Goal: Transaction & Acquisition: Purchase product/service

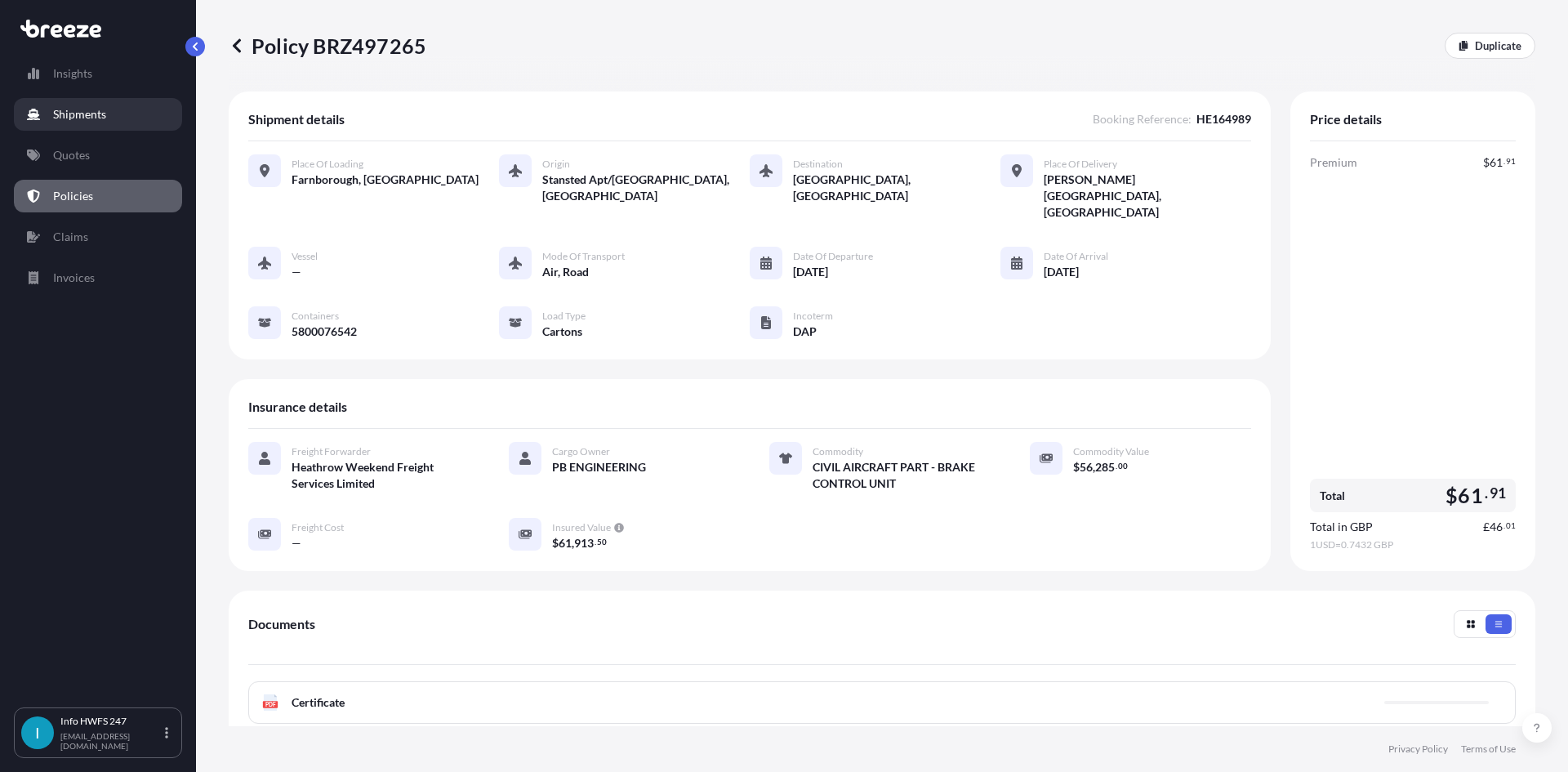
click at [117, 118] on link "Shipments" at bounding box center [98, 114] width 169 height 32
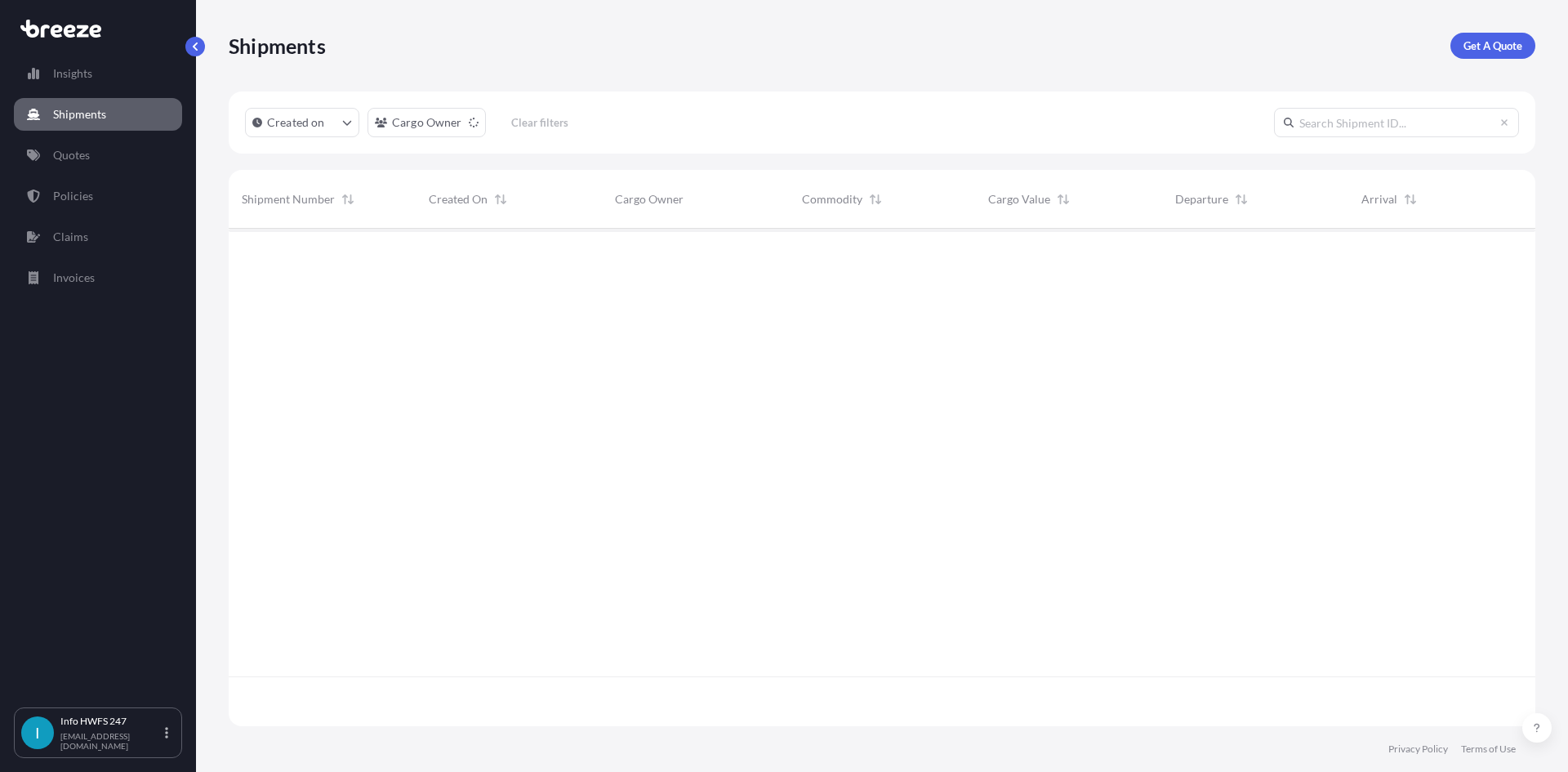
scroll to position [544, 1294]
click at [1476, 43] on p "Get A Quote" at bounding box center [1494, 45] width 59 height 16
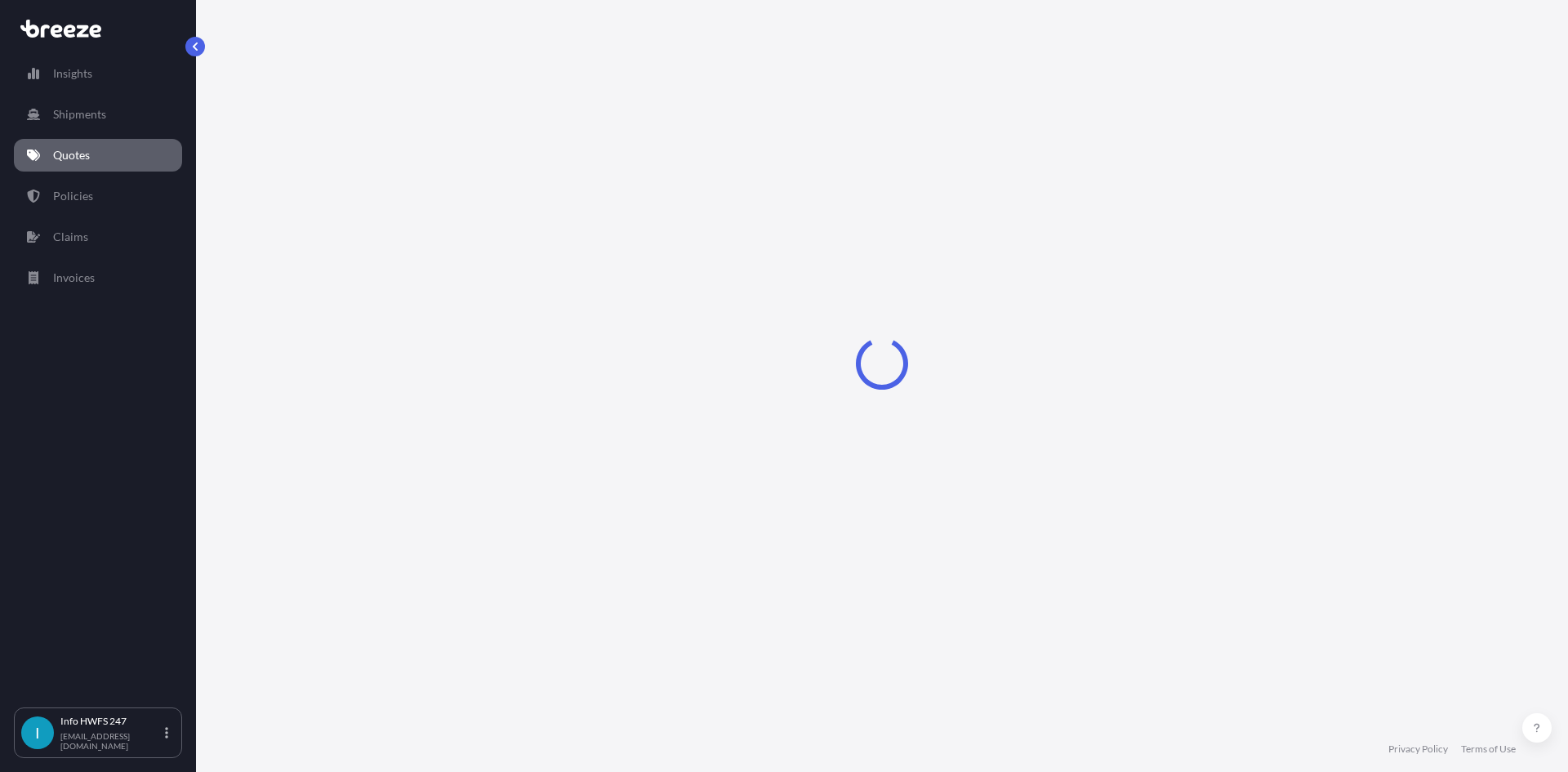
select select "Road"
select select "Air"
select select "1"
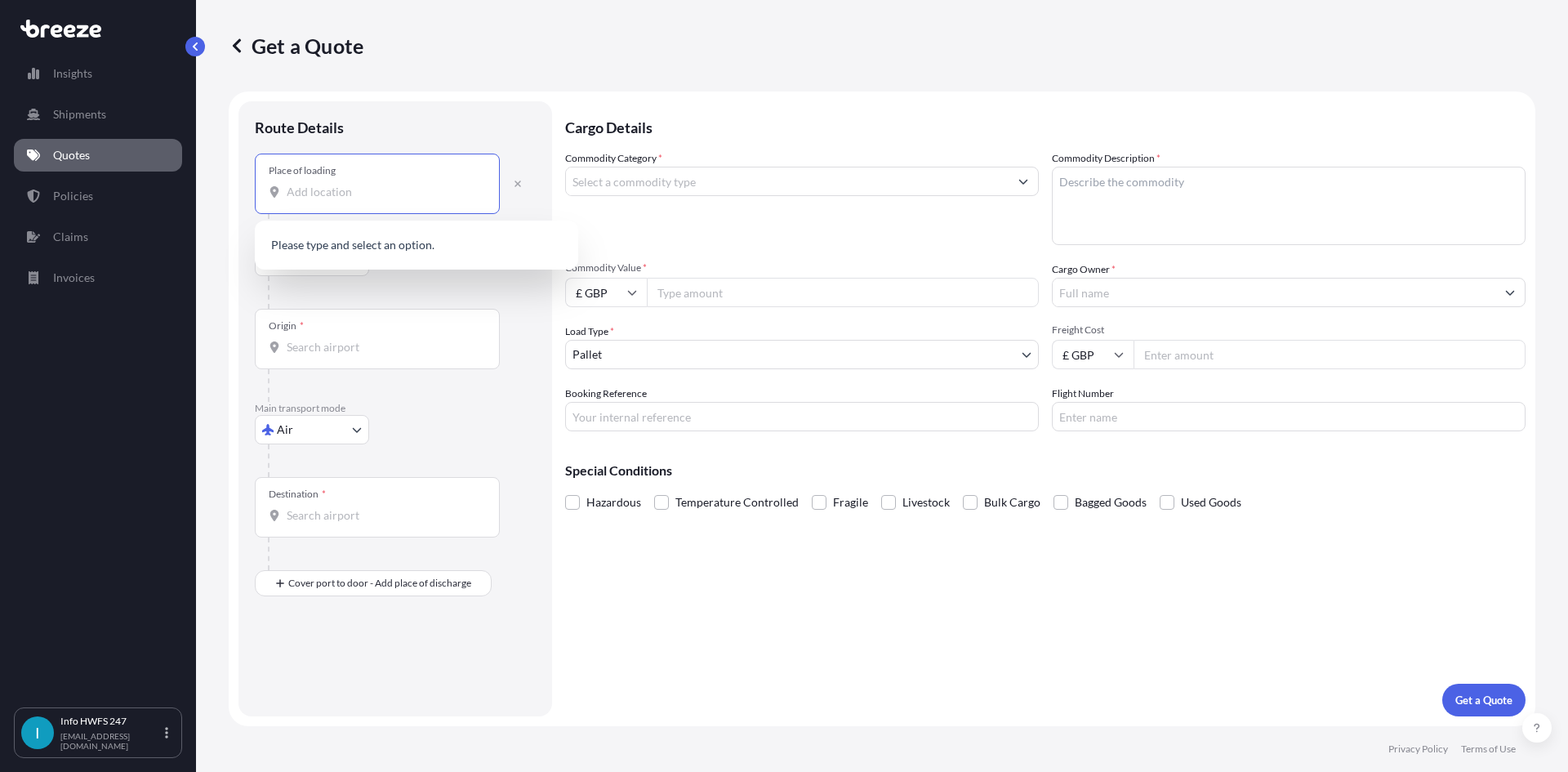
click at [371, 193] on input "Place of loading" at bounding box center [383, 192] width 193 height 16
click at [424, 254] on span "Farnborough GU14 6XA , [GEOGRAPHIC_DATA]" at bounding box center [432, 246] width 243 height 16
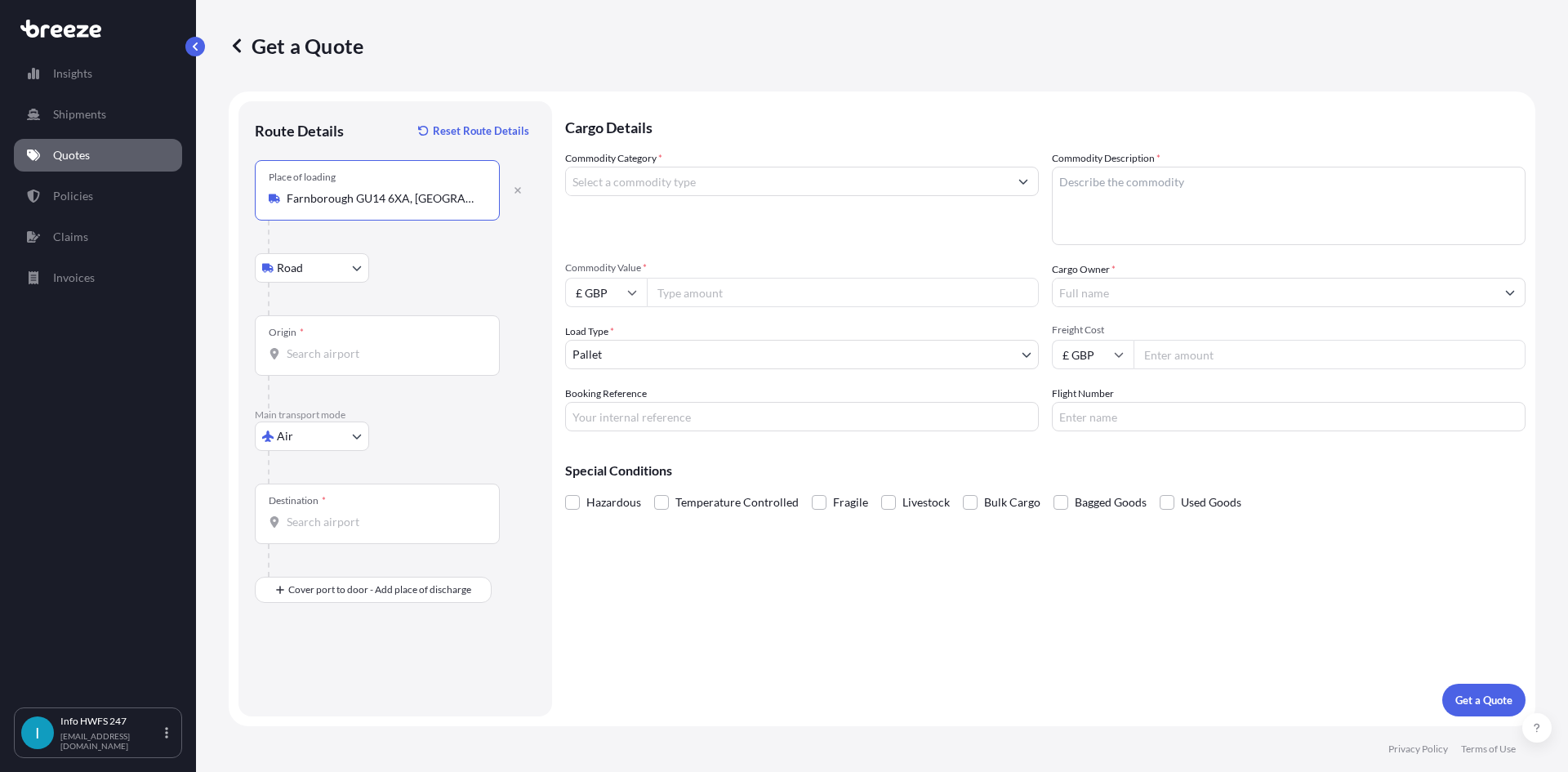
type input "Farnborough GU14 6XA, [GEOGRAPHIC_DATA]"
click at [391, 341] on div "Origin *" at bounding box center [377, 345] width 245 height 60
click at [391, 345] on input "Origin *" at bounding box center [383, 353] width 193 height 16
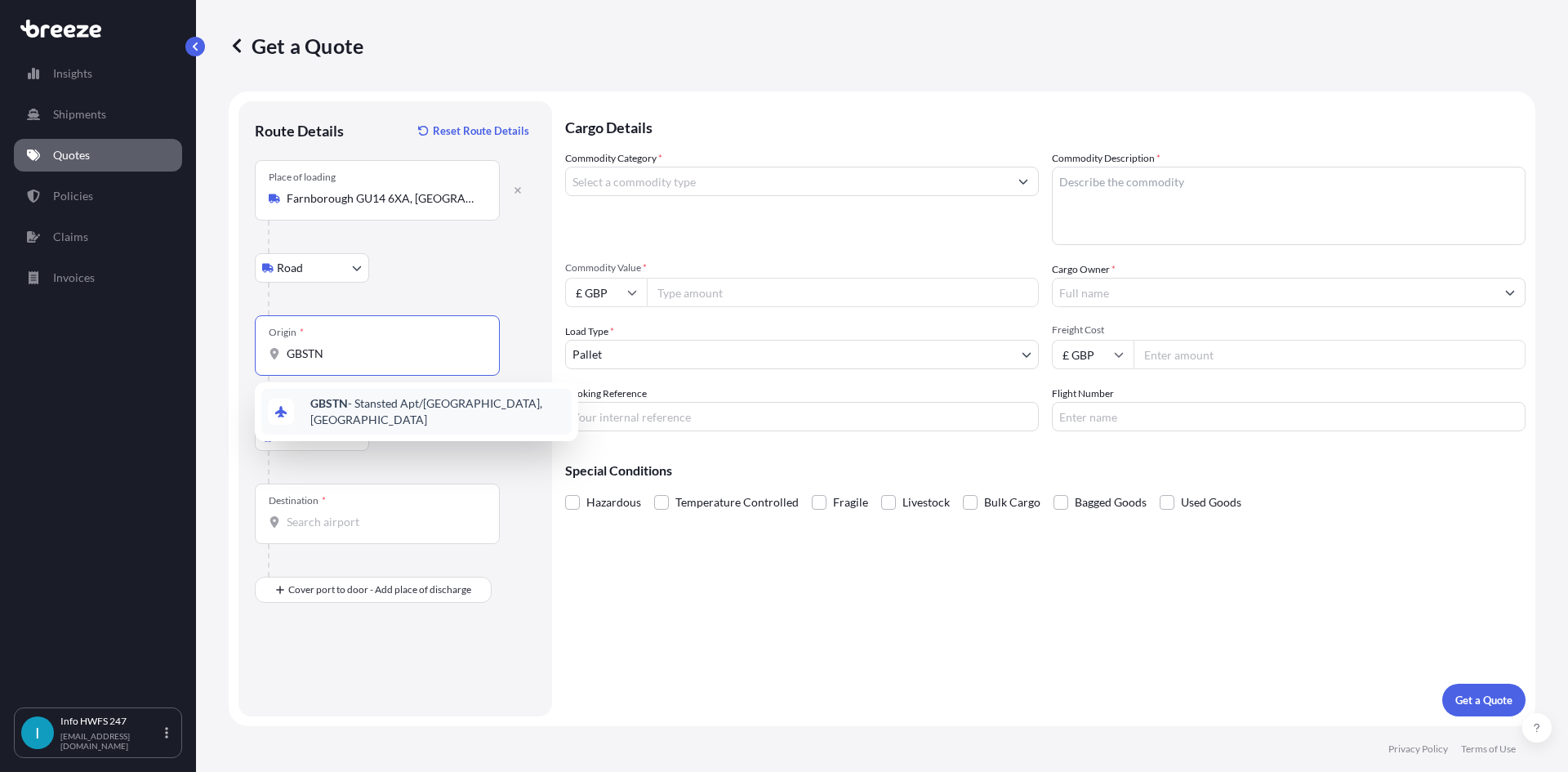
click at [388, 397] on div "GBSTN - Stansted Apt/[GEOGRAPHIC_DATA], [GEOGRAPHIC_DATA]" at bounding box center [417, 412] width 311 height 46
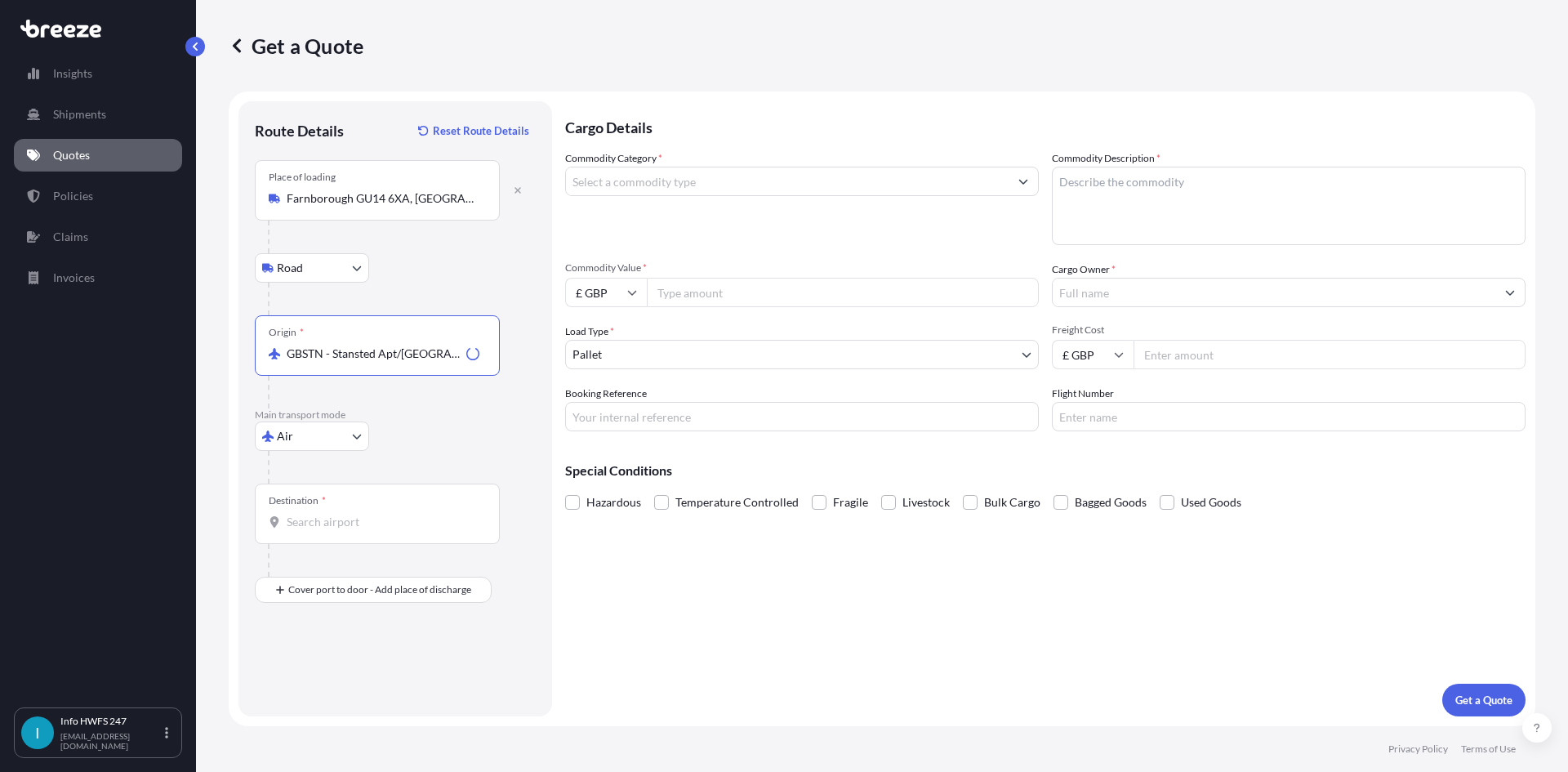
type input "GBSTN - Stansted Apt/[GEOGRAPHIC_DATA], [GEOGRAPHIC_DATA]"
click at [371, 522] on input "Destination *" at bounding box center [383, 521] width 193 height 16
click at [390, 583] on span "USSAT - San Antonio, [GEOGRAPHIC_DATA]" at bounding box center [438, 579] width 255 height 32
type input "USSAT - San Antonio, [GEOGRAPHIC_DATA]"
click at [355, 688] on div "Place of Discharge" at bounding box center [377, 668] width 245 height 60
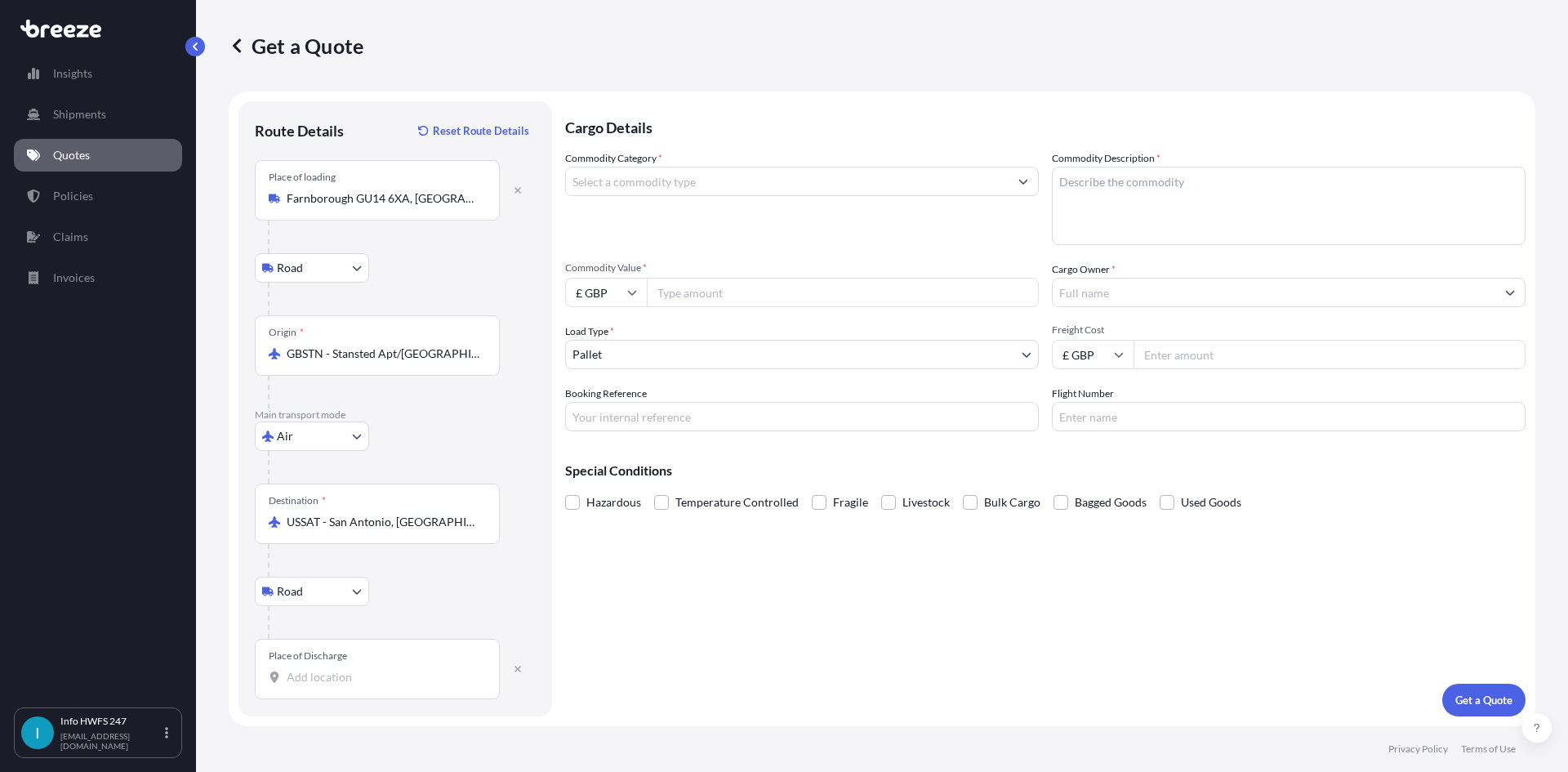
click at [355, 685] on input "Place of Discharge" at bounding box center [383, 677] width 193 height 16
click at [344, 677] on input "Place of Discharge" at bounding box center [383, 677] width 193 height 16
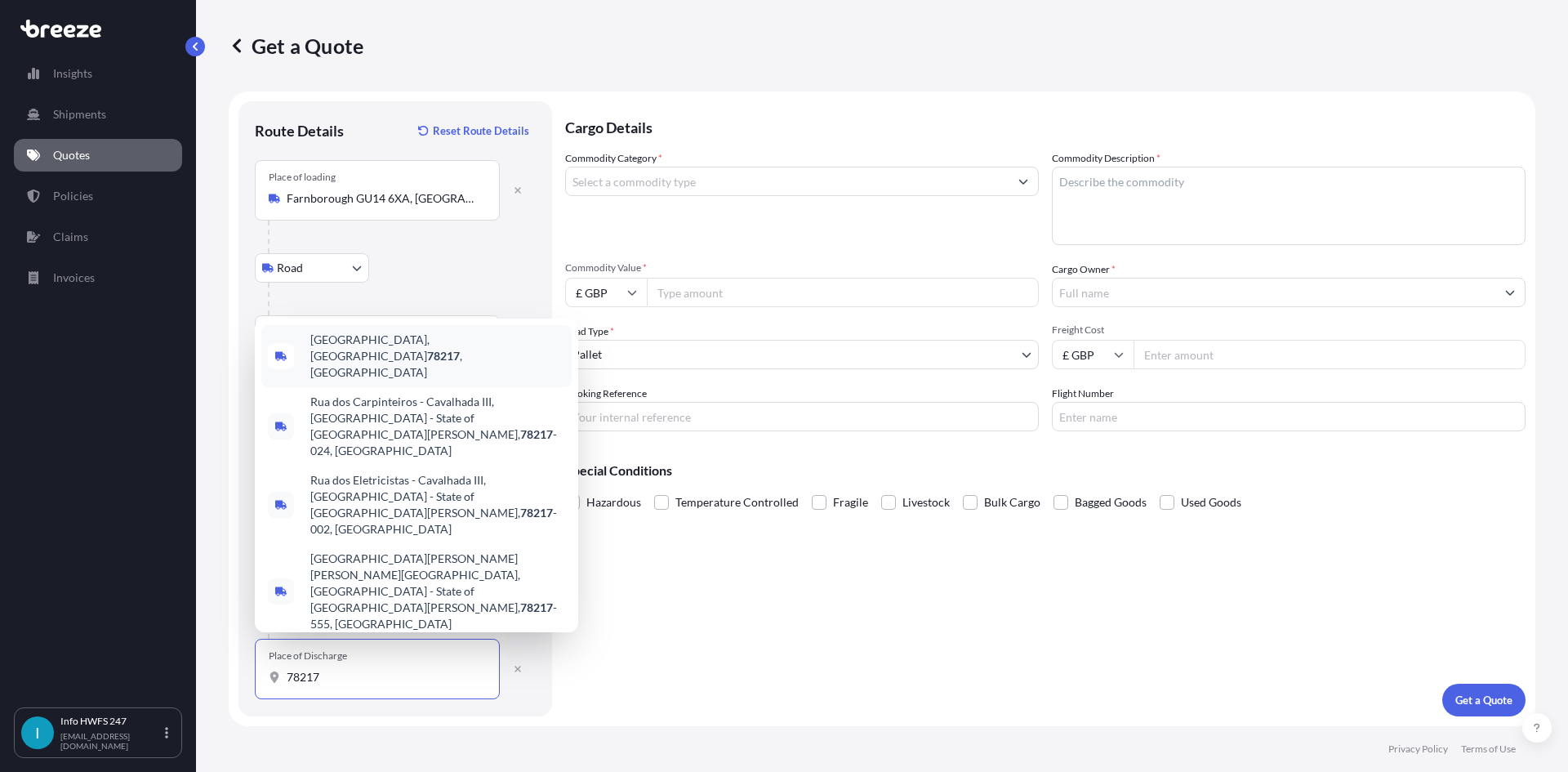
click at [362, 387] on div "[GEOGRAPHIC_DATA] , [GEOGRAPHIC_DATA]" at bounding box center [417, 356] width 311 height 62
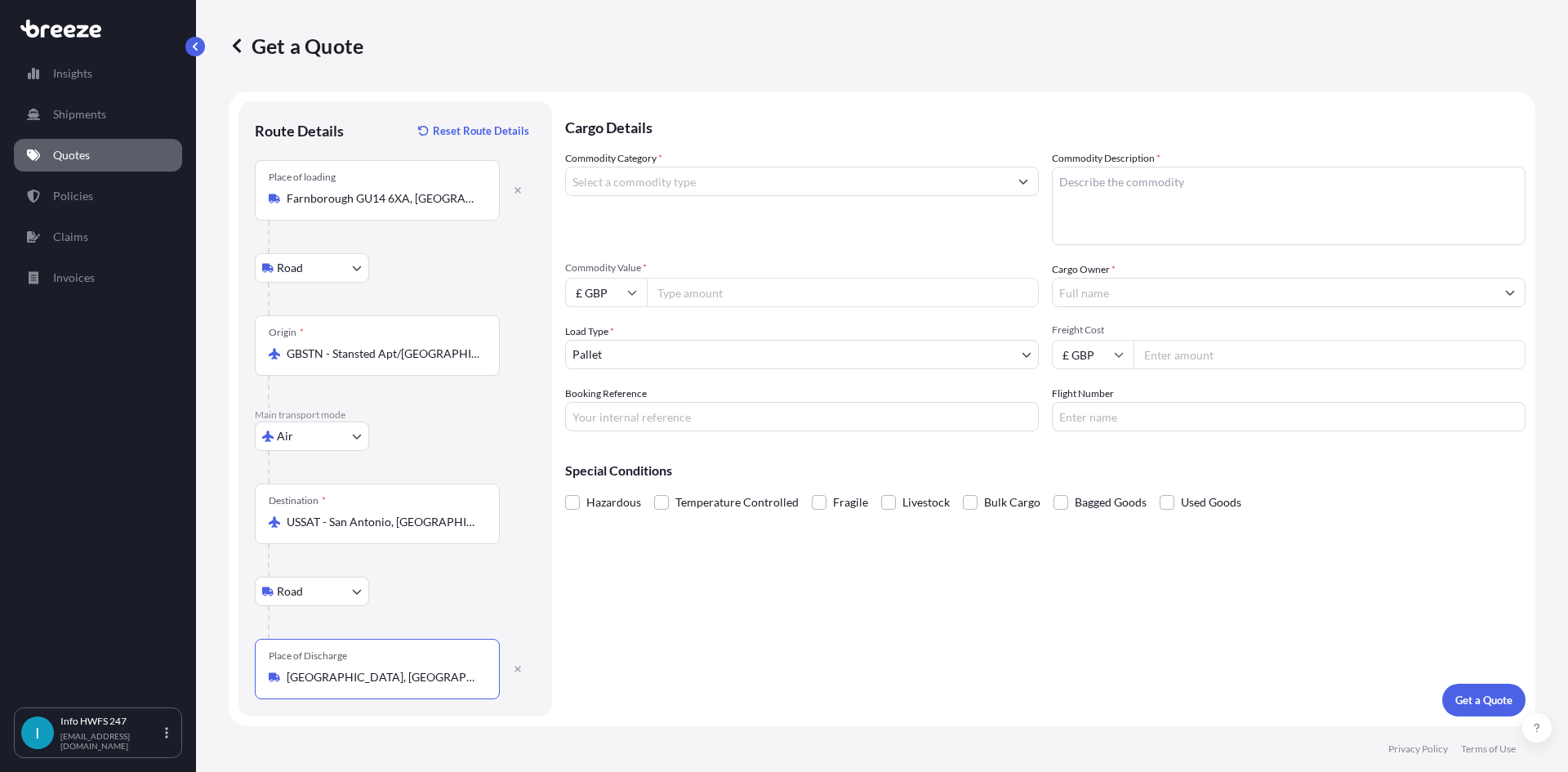
type input "[GEOGRAPHIC_DATA], [GEOGRAPHIC_DATA]"
click at [719, 176] on input "Commodity Category *" at bounding box center [787, 181] width 442 height 30
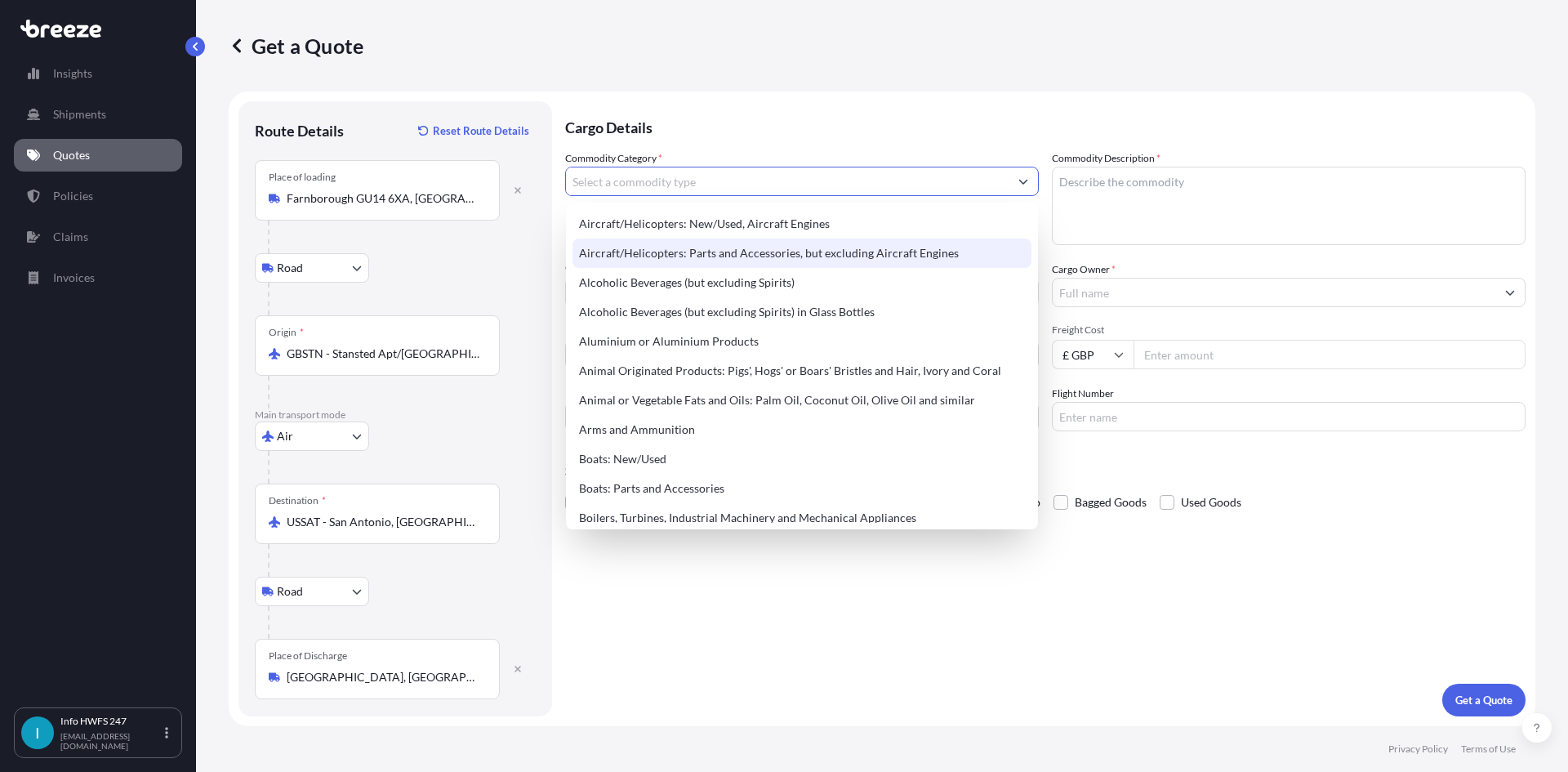
click at [740, 261] on div "Aircraft/Helicopters: Parts and Accessories, but excluding Aircraft Engines" at bounding box center [803, 253] width 459 height 30
type input "Aircraft/Helicopters: Parts and Accessories, but excluding Aircraft Engines"
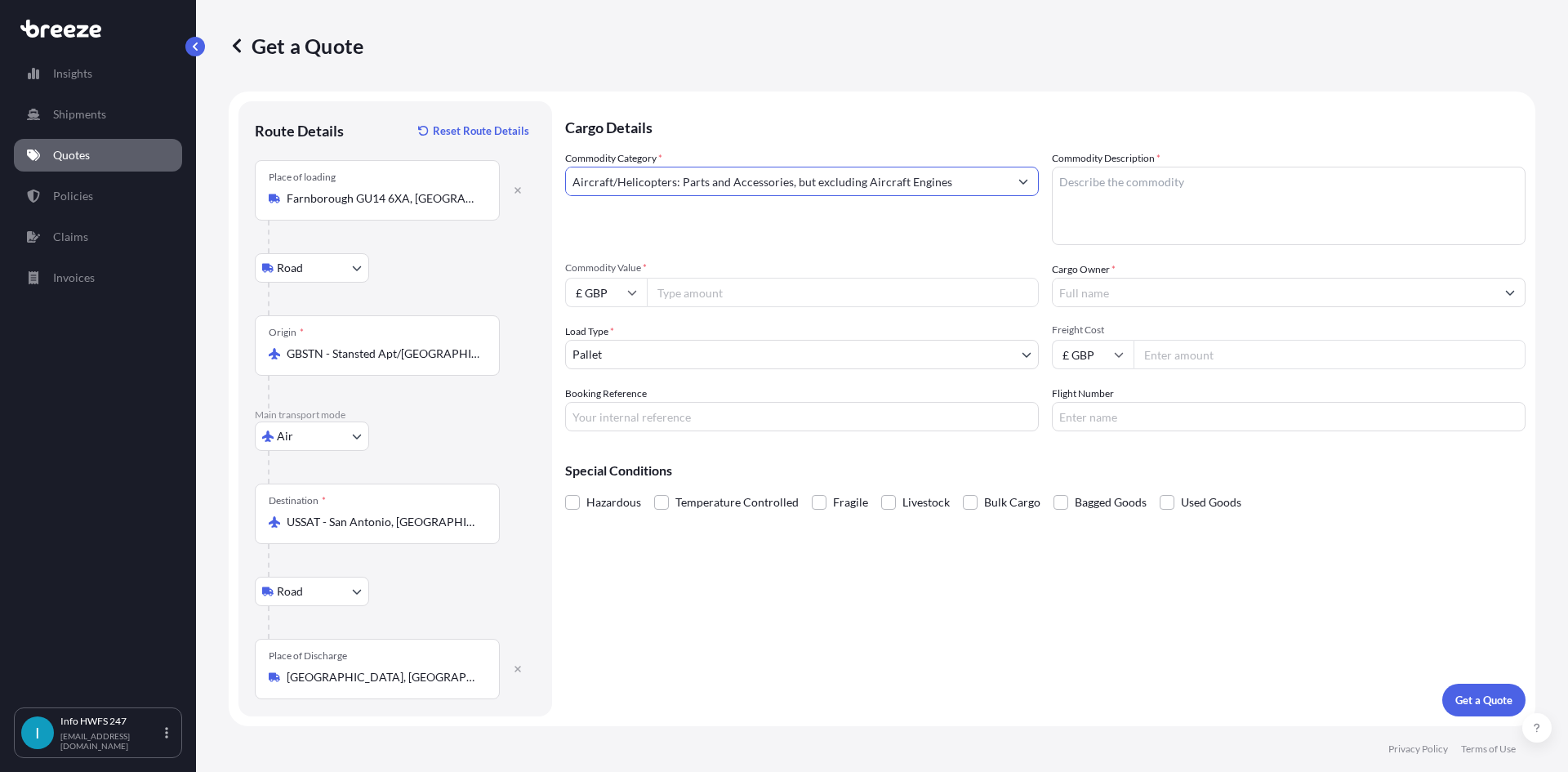
click at [1185, 221] on textarea "Commodity Description *" at bounding box center [1289, 206] width 474 height 78
type textarea "CIVIL AIRCRAFT PART - AIRCRAFT WINDOW SHADE"
click at [621, 294] on input "£ GBP" at bounding box center [606, 292] width 82 height 30
drag, startPoint x: 617, startPoint y: 409, endPoint x: 660, endPoint y: 350, distance: 73.0
click at [614, 409] on div "$ USD" at bounding box center [606, 406] width 69 height 31
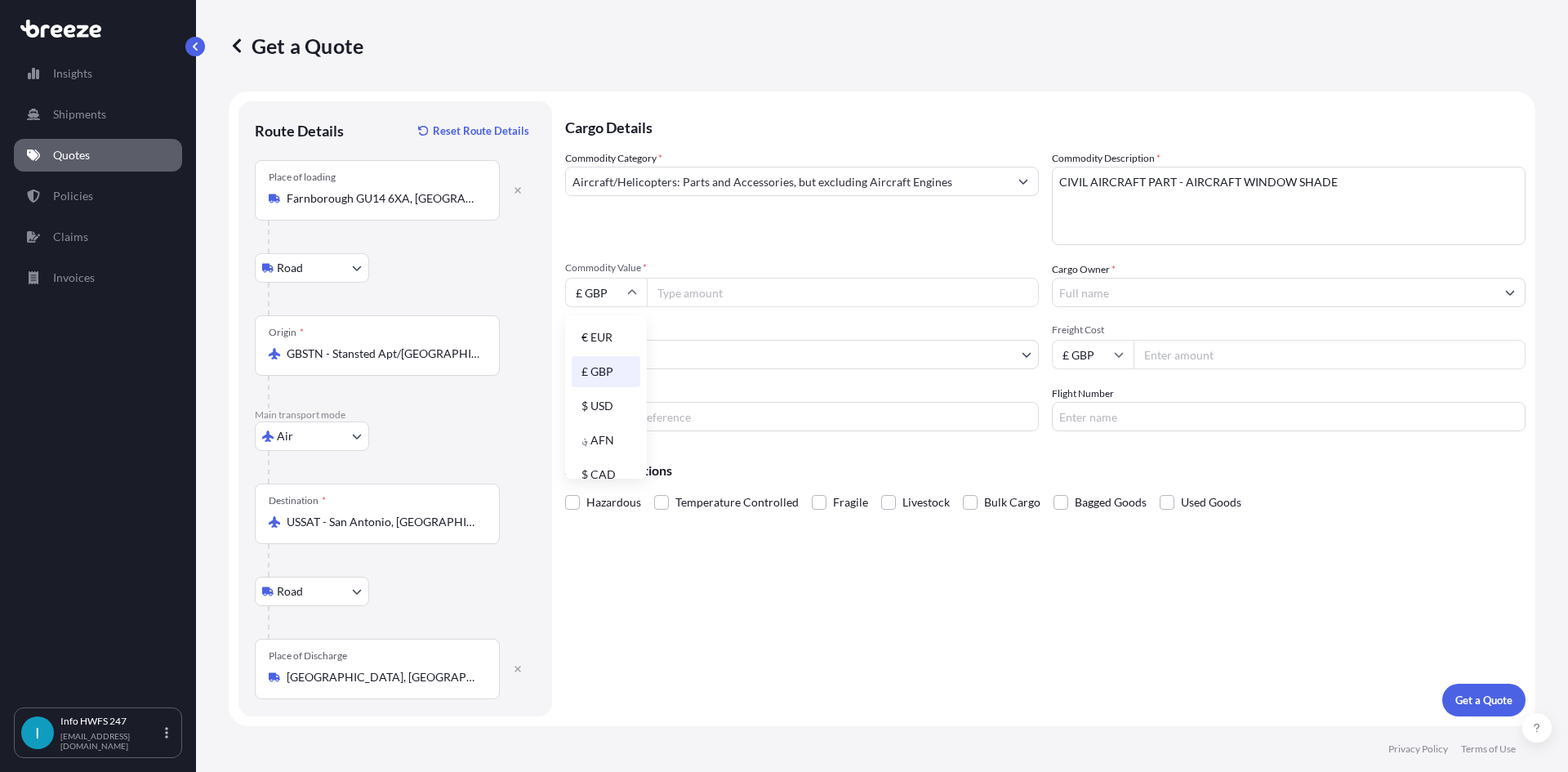
type input "$ USD"
click at [682, 299] on input "Commodity Value *" at bounding box center [843, 292] width 392 height 30
